Goal: Check status

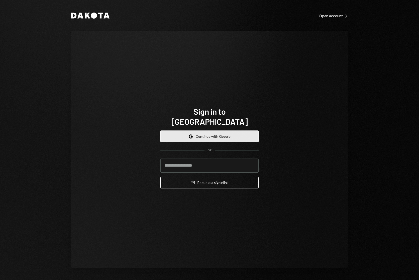
click at [219, 131] on button "Google Continue with Google" at bounding box center [209, 136] width 98 height 12
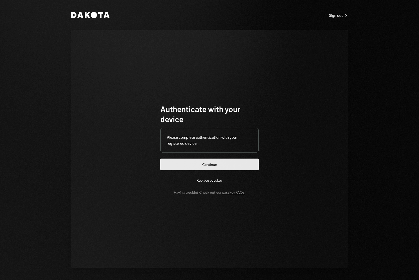
click at [218, 159] on button "Continue" at bounding box center [209, 164] width 98 height 12
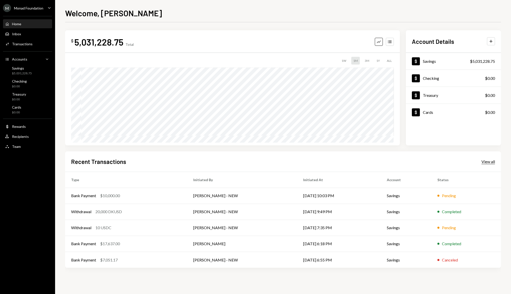
click at [419, 162] on div "View all" at bounding box center [489, 161] width 14 height 5
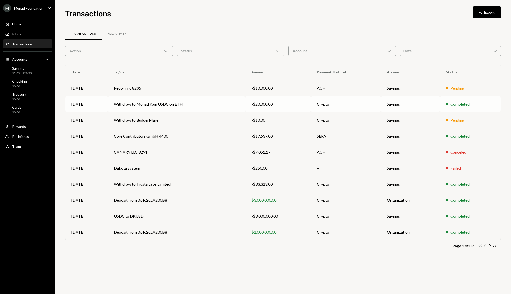
click at [191, 103] on td "Withdraw to Monad Rain USDC on ETH" at bounding box center [177, 104] width 138 height 16
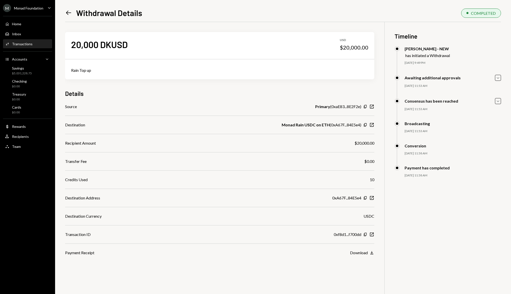
click at [70, 12] on icon "Left Arrow" at bounding box center [68, 12] width 7 height 7
